Goal: Check status: Check status

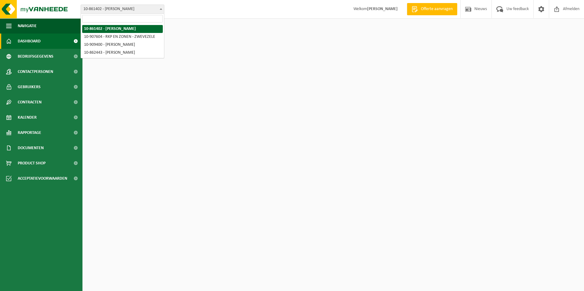
click at [148, 6] on span "10-861402 - [PERSON_NAME]" at bounding box center [122, 9] width 83 height 9
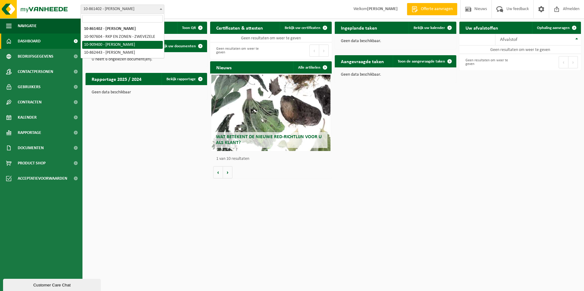
select select "124052"
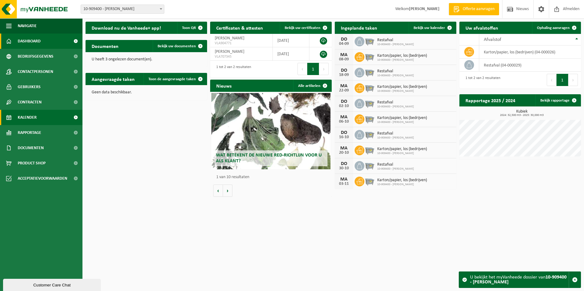
click at [51, 117] on link "Kalender" at bounding box center [41, 117] width 82 height 15
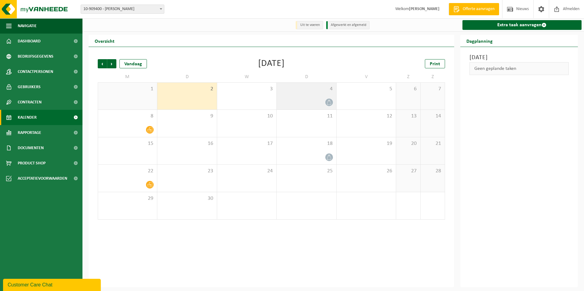
click at [309, 90] on span "4" at bounding box center [306, 89] width 53 height 7
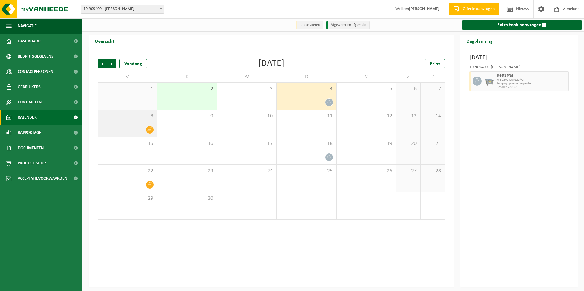
click at [130, 127] on div at bounding box center [127, 130] width 53 height 8
